Goal: Use online tool/utility: Utilize a website feature to perform a specific function

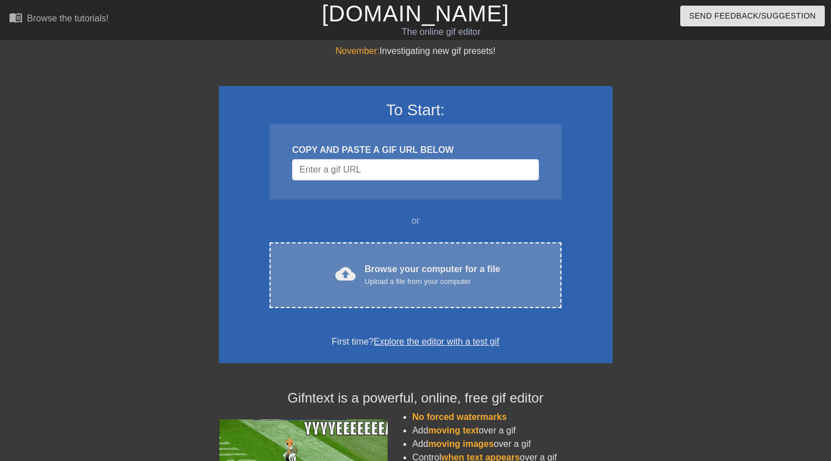
click at [397, 275] on div "Browse your computer for a file Upload a file from your computer" at bounding box center [432, 275] width 136 height 25
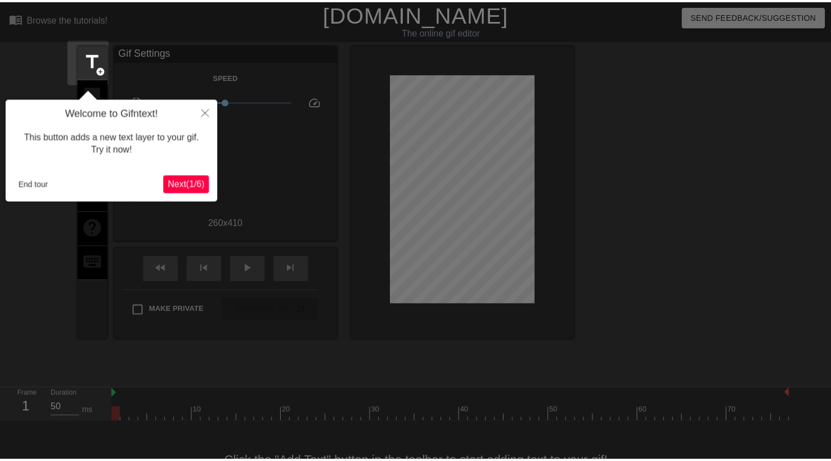
scroll to position [28, 0]
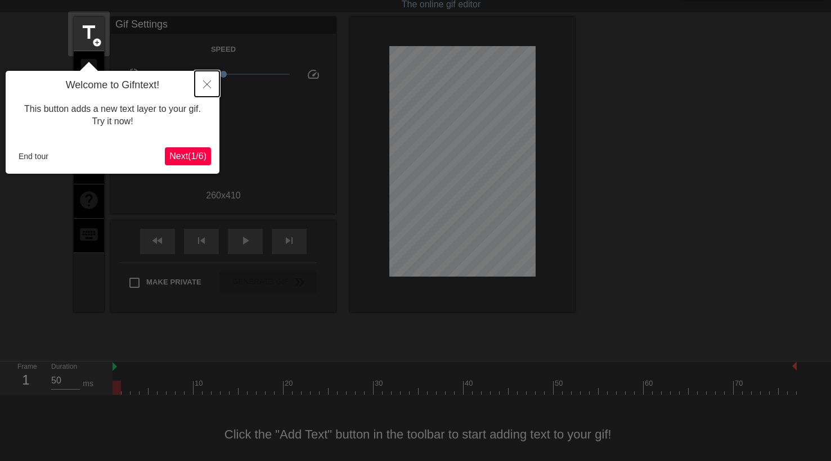
click at [207, 79] on button "Close" at bounding box center [207, 84] width 25 height 26
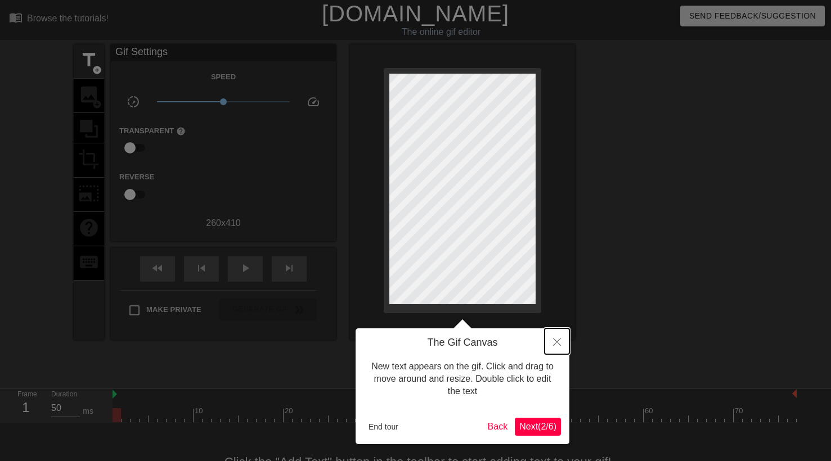
click at [558, 337] on button "Close" at bounding box center [556, 341] width 25 height 26
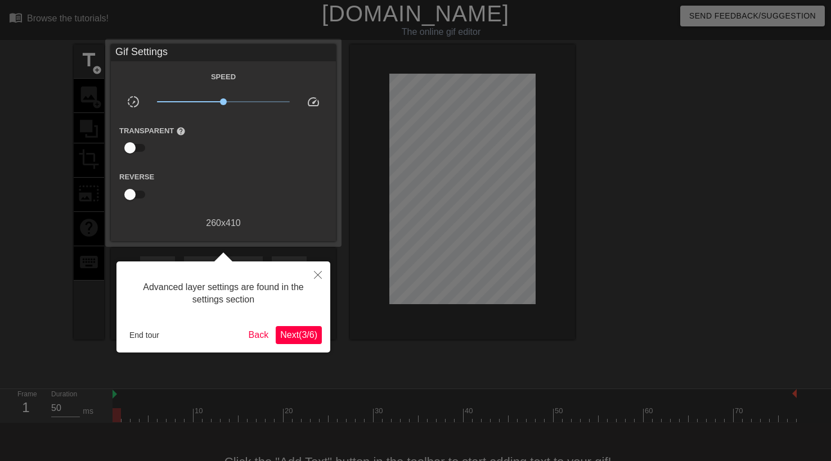
scroll to position [28, 0]
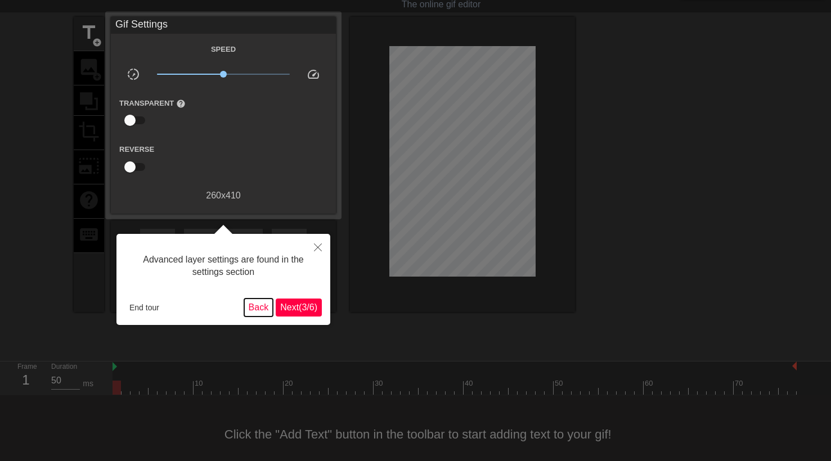
drag, startPoint x: 254, startPoint y: 303, endPoint x: 175, endPoint y: 303, distance: 79.3
click at [177, 303] on div "End tour Back Next ( 3 / 6 )" at bounding box center [223, 308] width 197 height 18
click at [130, 305] on button "End tour" at bounding box center [144, 307] width 39 height 17
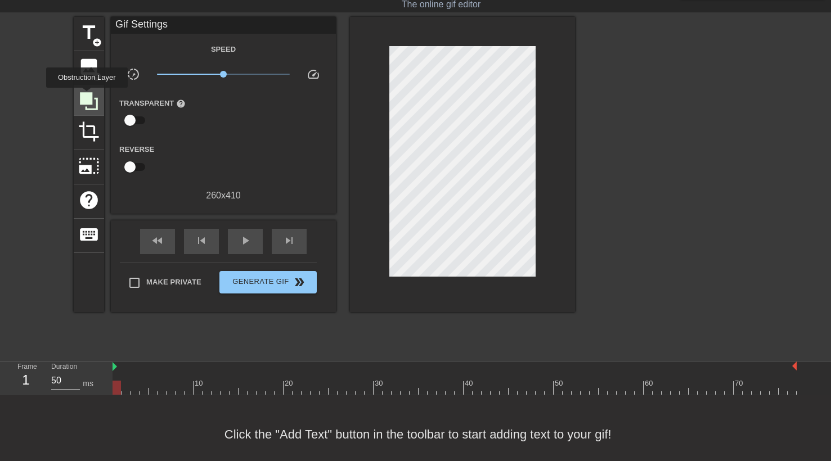
click at [88, 96] on icon at bounding box center [89, 101] width 18 height 18
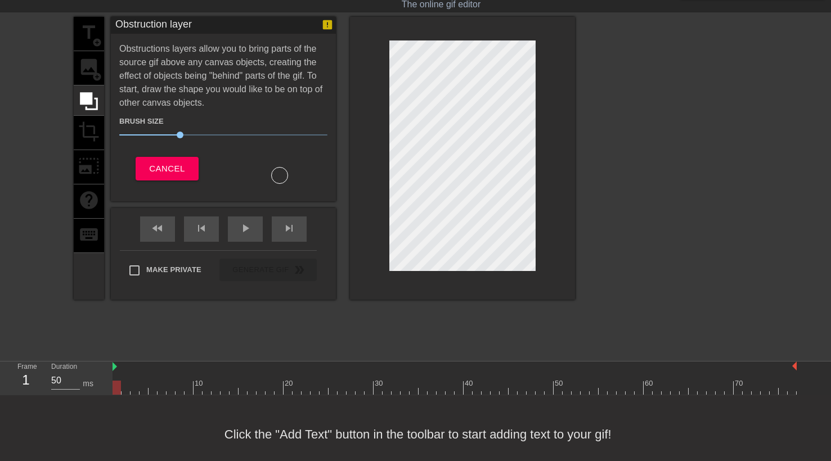
click at [87, 127] on div "title add_circle image add_circle crop photo_size_select_large help keyboard" at bounding box center [89, 158] width 30 height 283
click at [87, 75] on div "title add_circle image add_circle crop photo_size_select_large help keyboard" at bounding box center [89, 158] width 30 height 283
click at [89, 106] on icon at bounding box center [88, 101] width 21 height 21
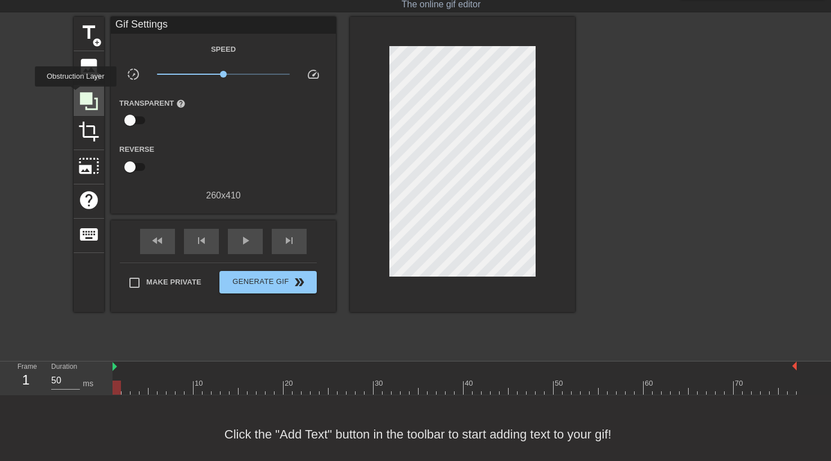
click at [77, 94] on div at bounding box center [89, 100] width 30 height 30
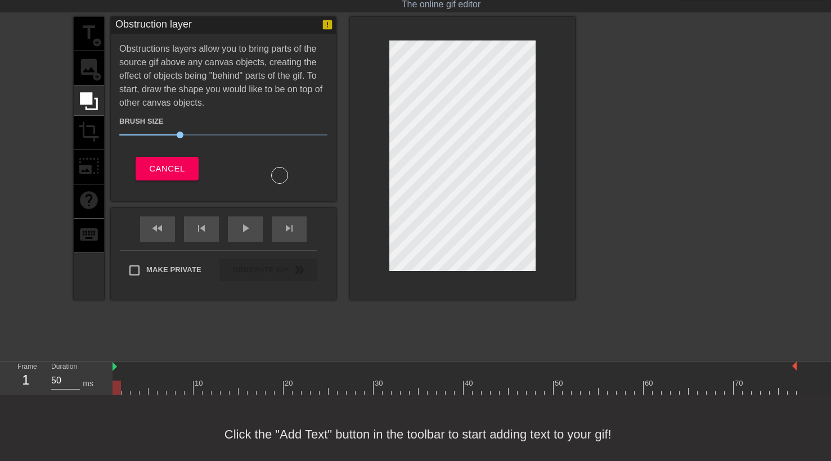
drag, startPoint x: 284, startPoint y: 175, endPoint x: 343, endPoint y: 184, distance: 59.2
click at [343, 184] on div "title add_circle image add_circle crop photo_size_select_large help keyboard Ob…" at bounding box center [324, 158] width 501 height 283
click at [388, 269] on div at bounding box center [462, 158] width 225 height 283
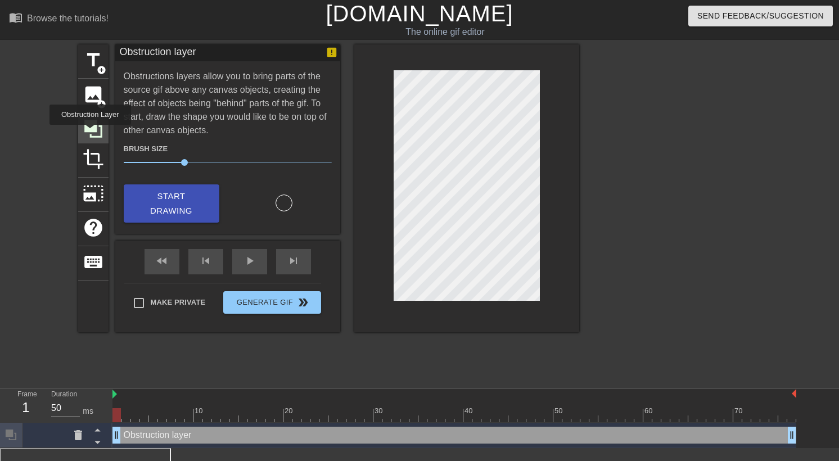
click at [92, 133] on icon at bounding box center [93, 128] width 21 height 21
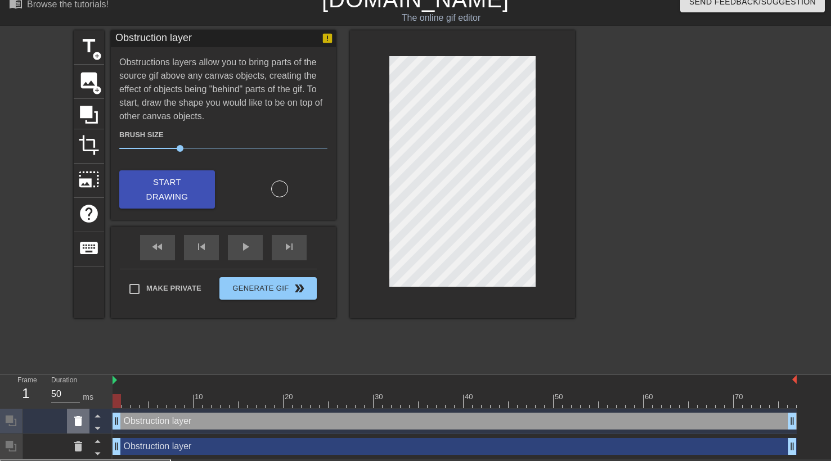
click at [73, 427] on icon at bounding box center [77, 421] width 13 height 13
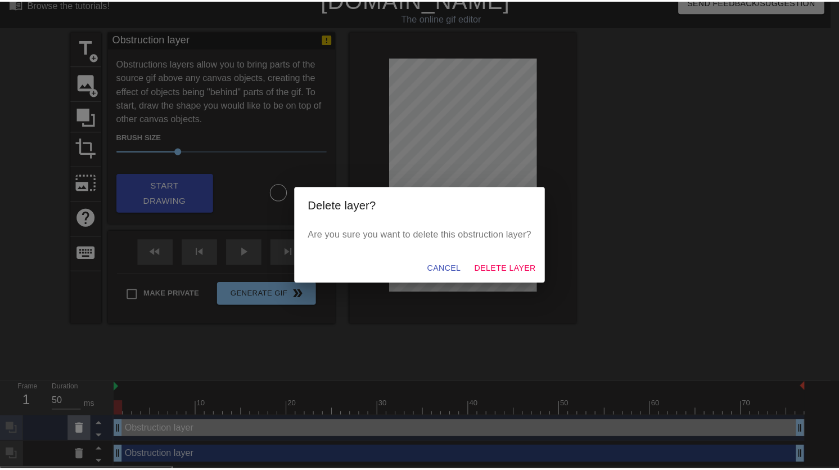
scroll to position [6, 0]
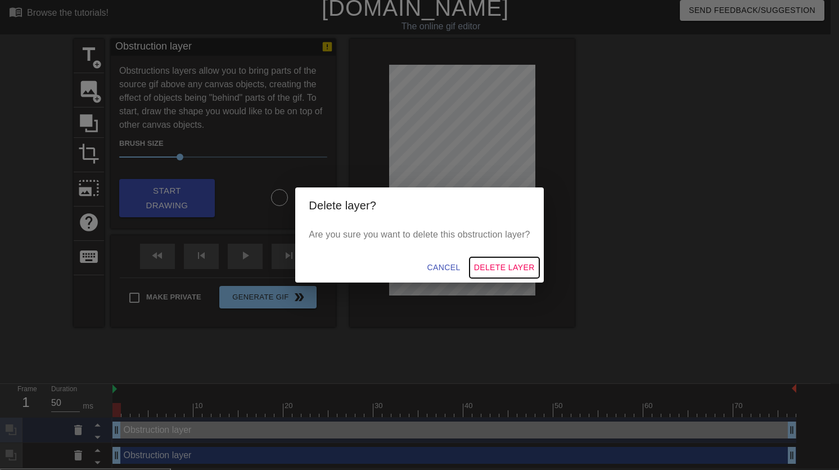
click at [483, 266] on span "Delete Layer" at bounding box center [504, 267] width 61 height 14
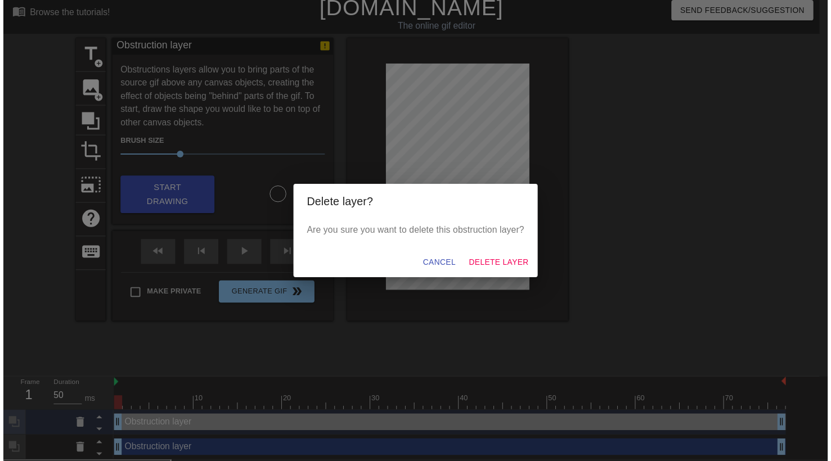
scroll to position [0, 0]
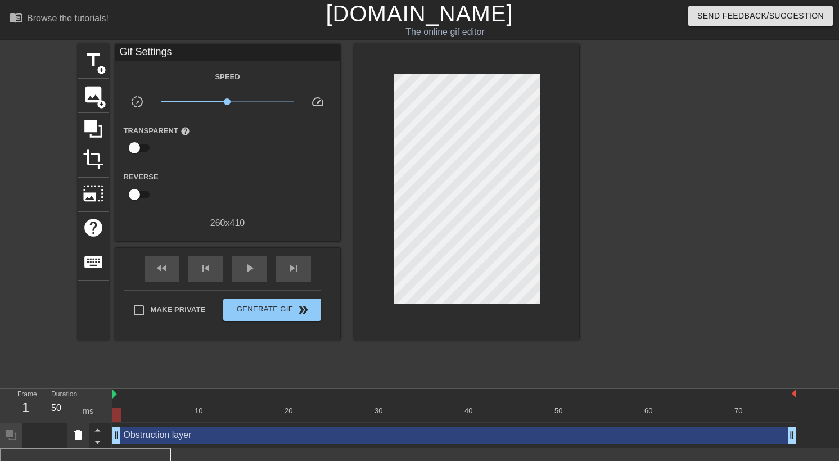
click at [71, 439] on icon at bounding box center [77, 435] width 13 height 13
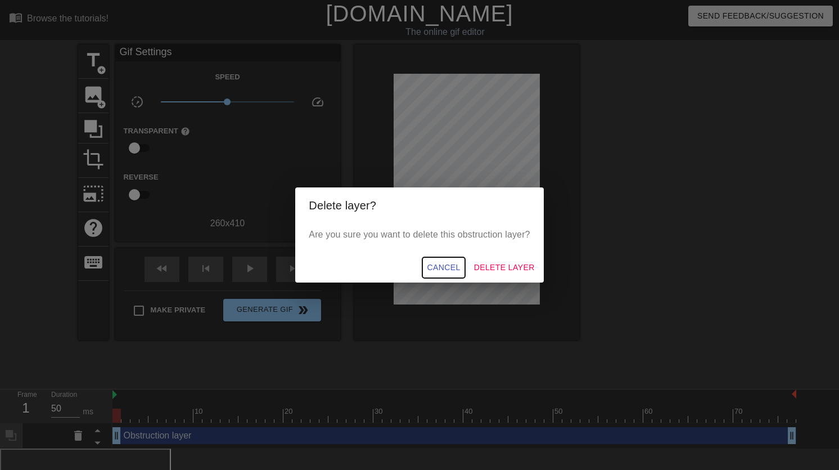
click at [432, 267] on span "Cancel" at bounding box center [443, 267] width 33 height 14
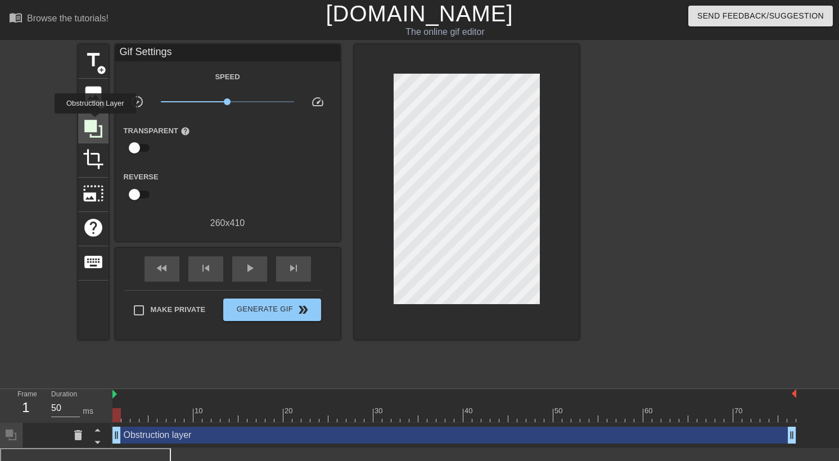
click at [97, 121] on icon at bounding box center [93, 128] width 21 height 21
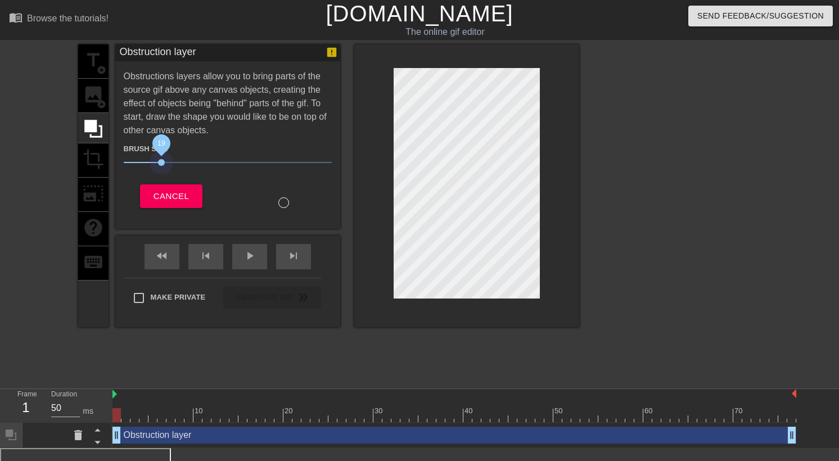
drag, startPoint x: 183, startPoint y: 164, endPoint x: 161, endPoint y: 166, distance: 21.5
click at [161, 166] on span "19" at bounding box center [228, 162] width 208 height 13
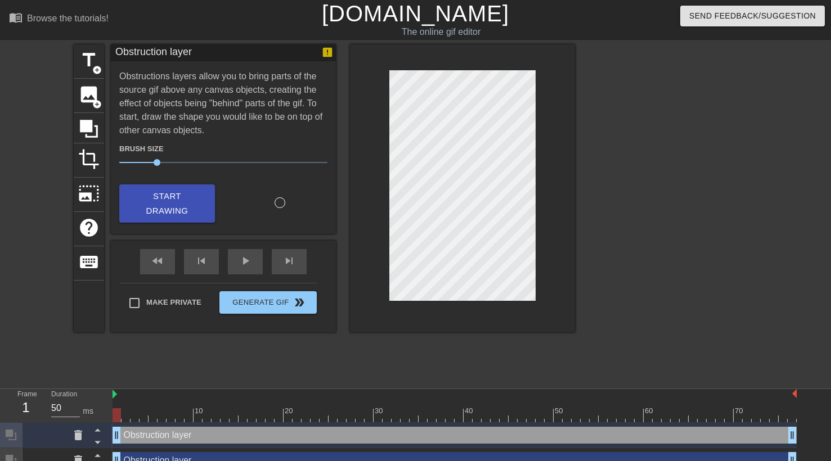
scroll to position [14, 0]
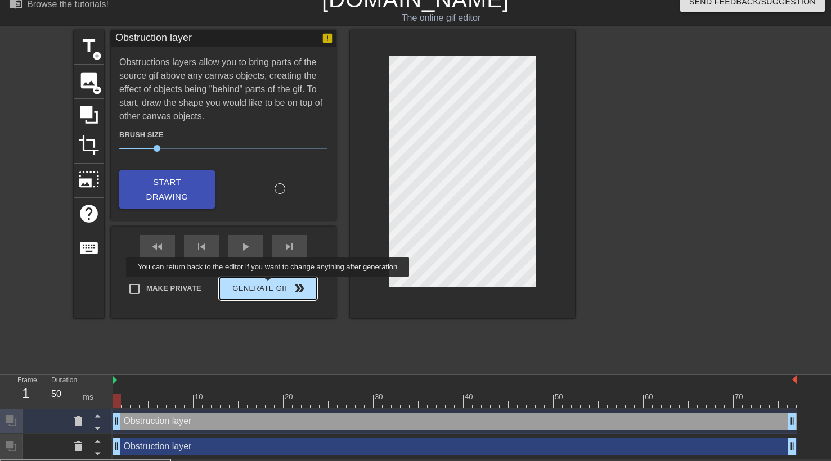
click at [275, 285] on button "Generate Gif double_arrow" at bounding box center [267, 288] width 97 height 22
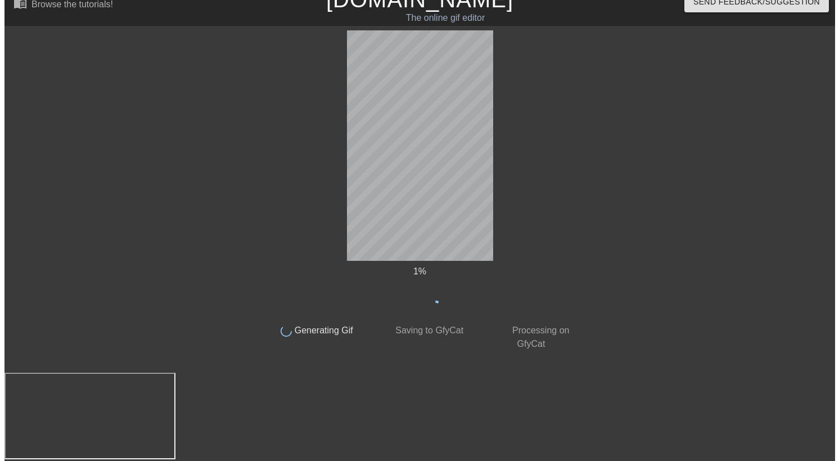
scroll to position [0, 0]
